Goal: Transaction & Acquisition: Book appointment/travel/reservation

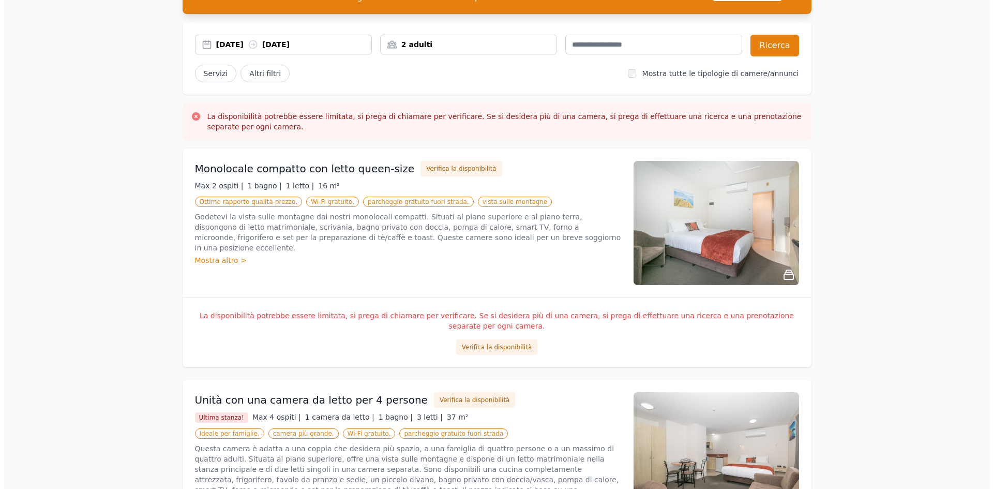
scroll to position [103, 0]
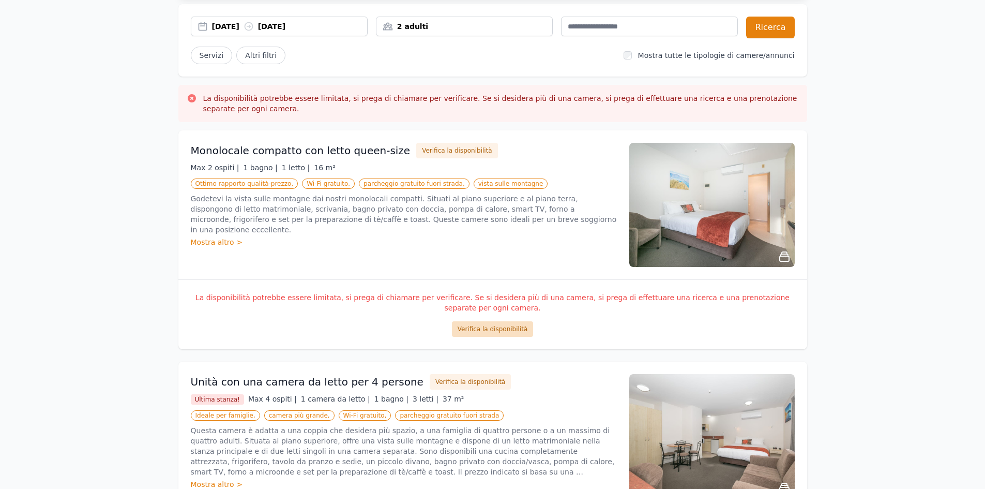
click at [492, 325] on font "Verifica la disponibilità" at bounding box center [493, 328] width 70 height 7
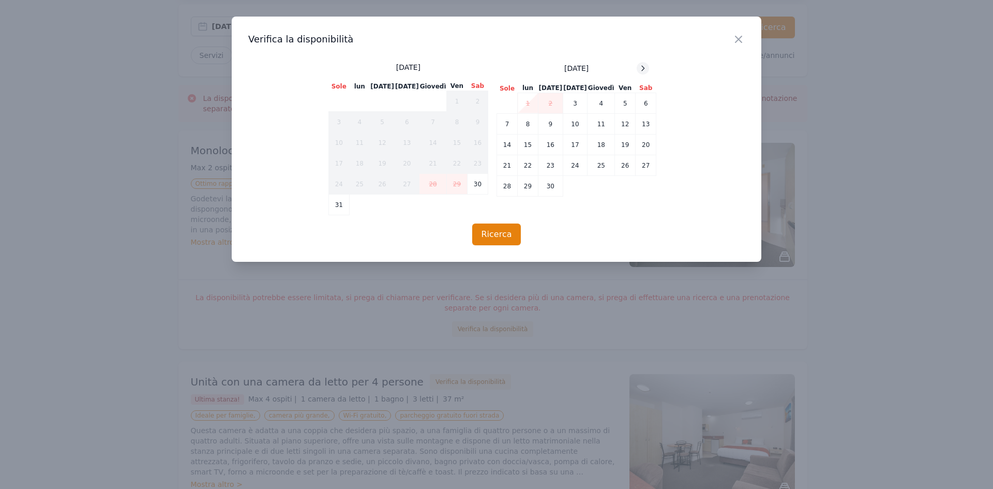
click at [643, 68] on icon at bounding box center [643, 68] width 8 height 8
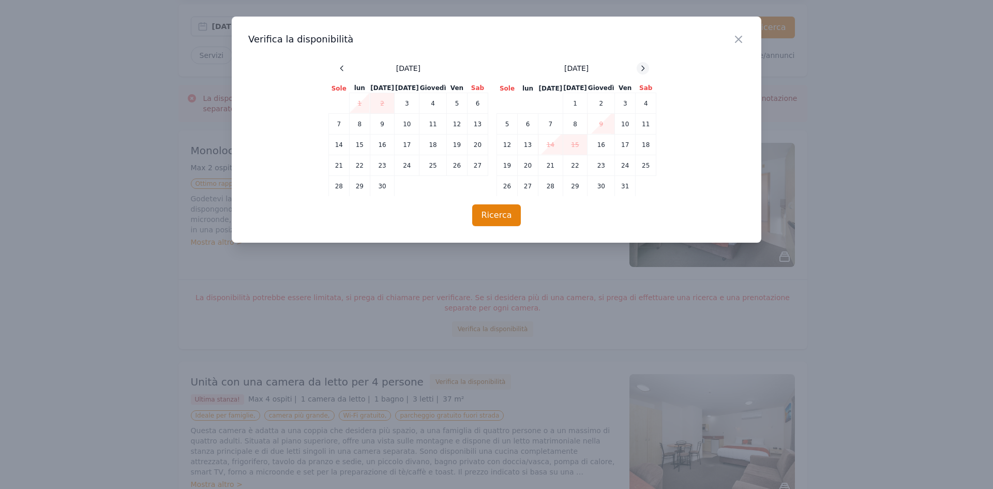
click at [643, 68] on icon at bounding box center [643, 68] width 8 height 8
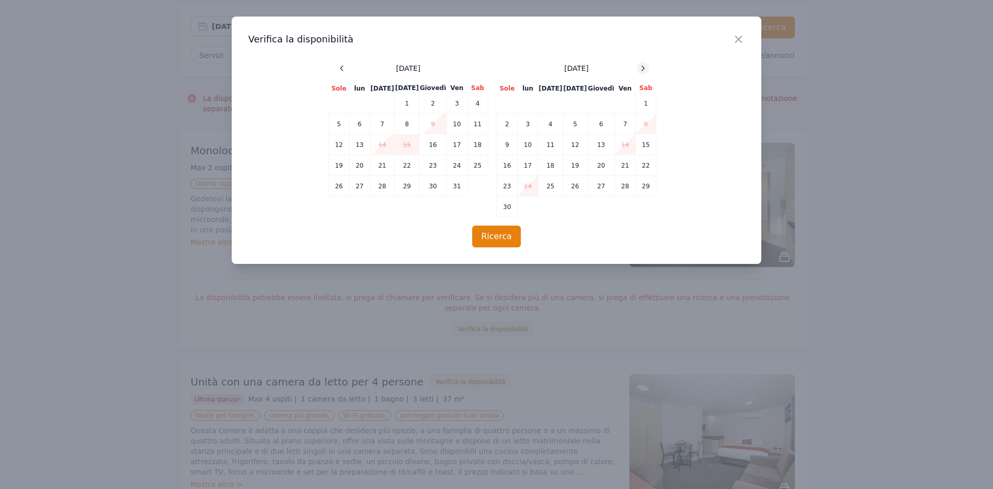
click at [643, 68] on icon at bounding box center [643, 68] width 8 height 8
click at [581, 169] on td "24" at bounding box center [575, 165] width 25 height 21
click at [601, 166] on td "25" at bounding box center [601, 165] width 27 height 21
click at [494, 237] on font "Ricerca" at bounding box center [496, 236] width 31 height 10
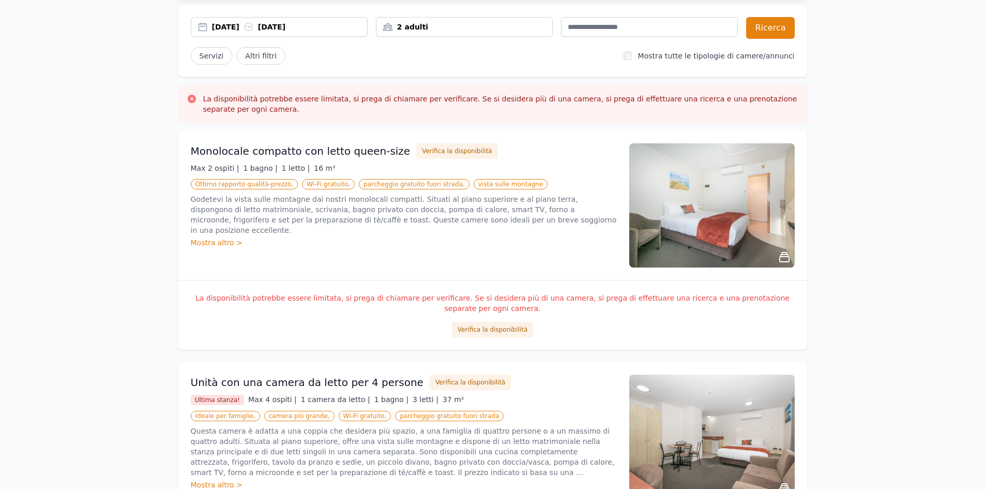
scroll to position [103, 0]
click at [211, 238] on font "Mostra altro >" at bounding box center [217, 242] width 52 height 8
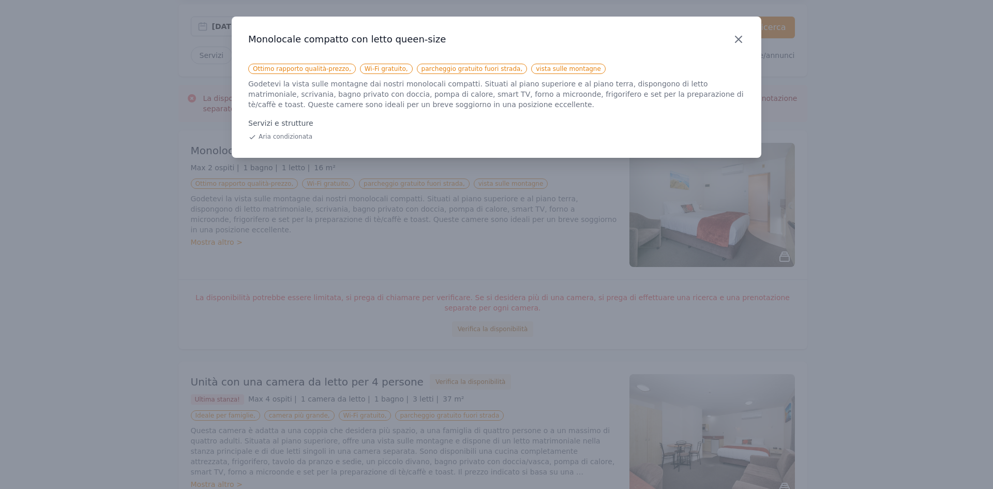
click at [741, 41] on icon "button" at bounding box center [739, 39] width 12 height 12
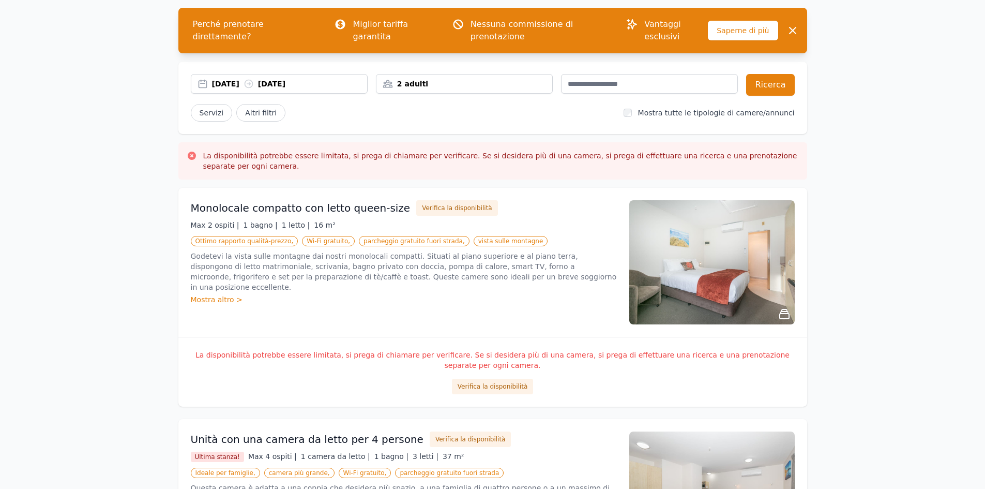
scroll to position [0, 0]
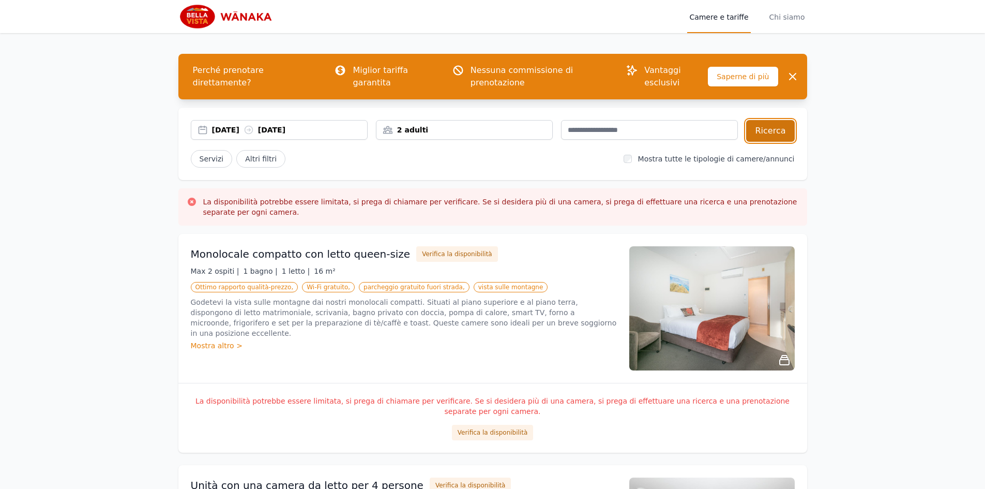
click at [781, 126] on font "Ricerca" at bounding box center [770, 131] width 31 height 10
